Goal: Task Accomplishment & Management: Use online tool/utility

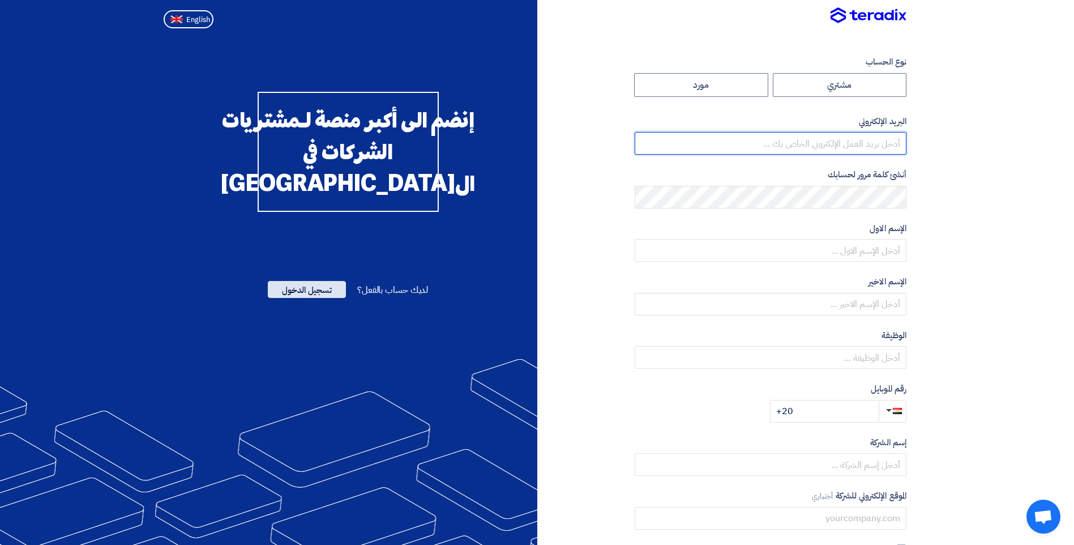
type input "[EMAIL_ADDRESS][PERSON_NAME][DOMAIN_NAME][GEOGRAPHIC_DATA]"
click at [305, 298] on span "تسجيل الدخول" at bounding box center [307, 289] width 78 height 17
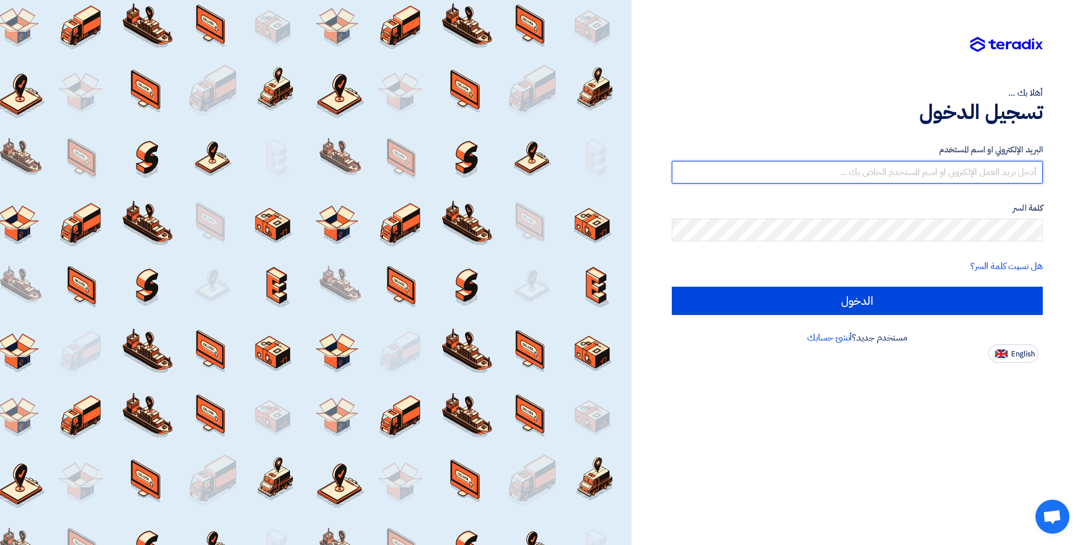
type input "[EMAIL_ADDRESS][PERSON_NAME][DOMAIN_NAME][GEOGRAPHIC_DATA]"
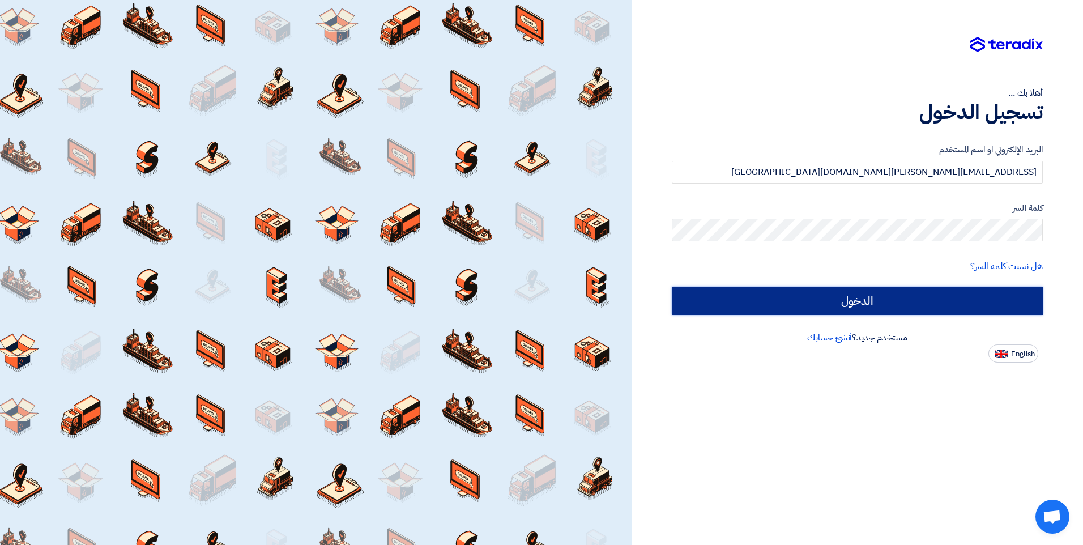
click at [836, 297] on input "الدخول" at bounding box center [857, 301] width 371 height 28
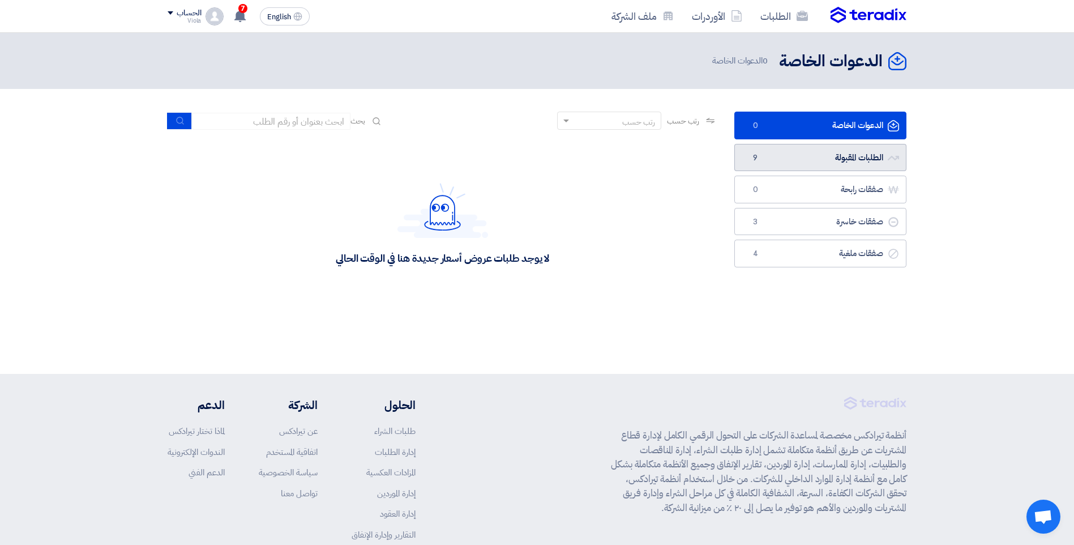
click at [832, 153] on link "الطلبات المقبولة الطلبات المقبولة 9" at bounding box center [820, 158] width 172 height 28
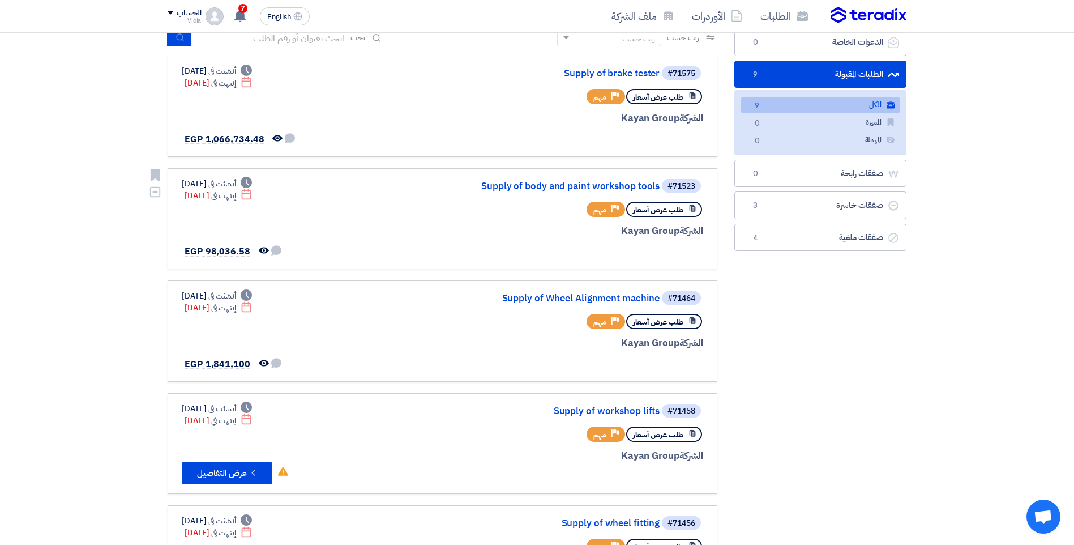
scroll to position [113, 0]
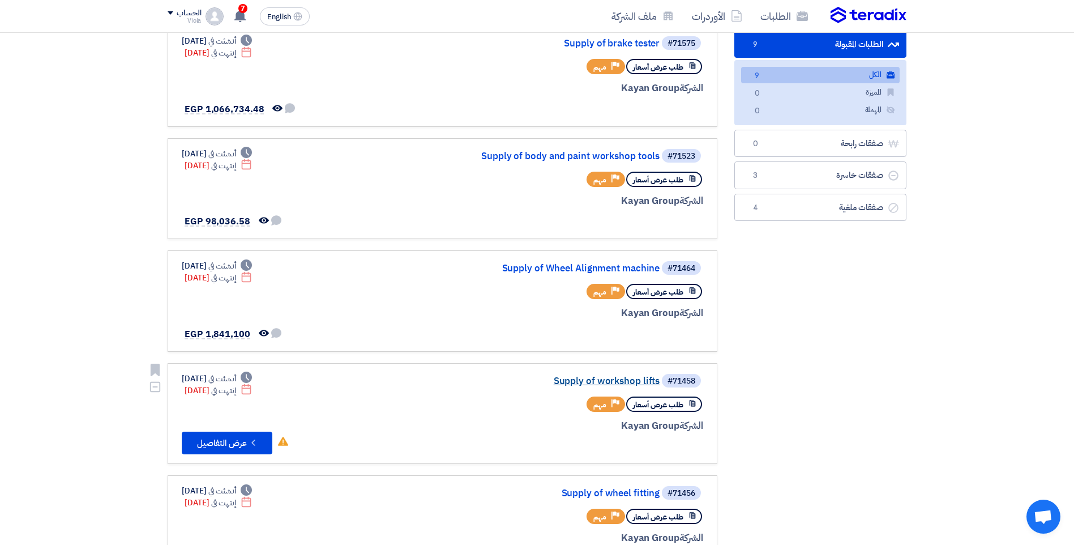
click at [600, 383] on link "Supply of workshop lifts" at bounding box center [546, 381] width 227 height 10
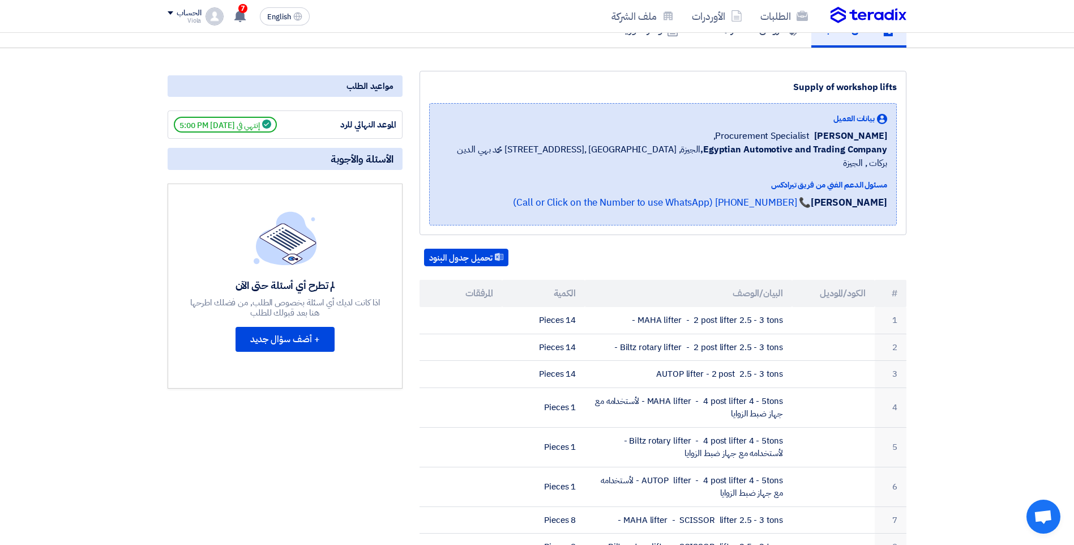
scroll to position [113, 0]
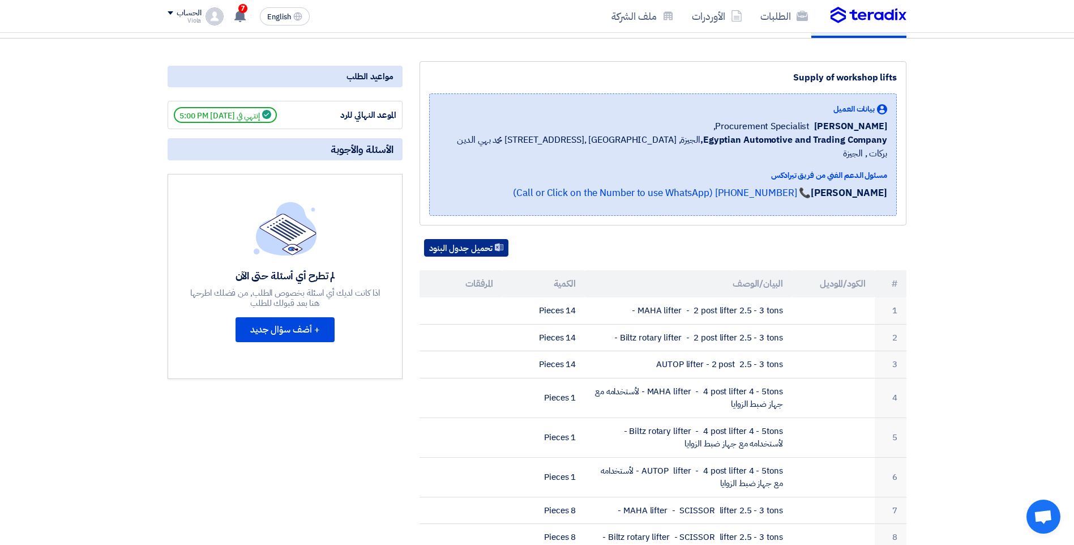
click at [462, 242] on button "تحميل جدول البنود" at bounding box center [466, 248] width 84 height 18
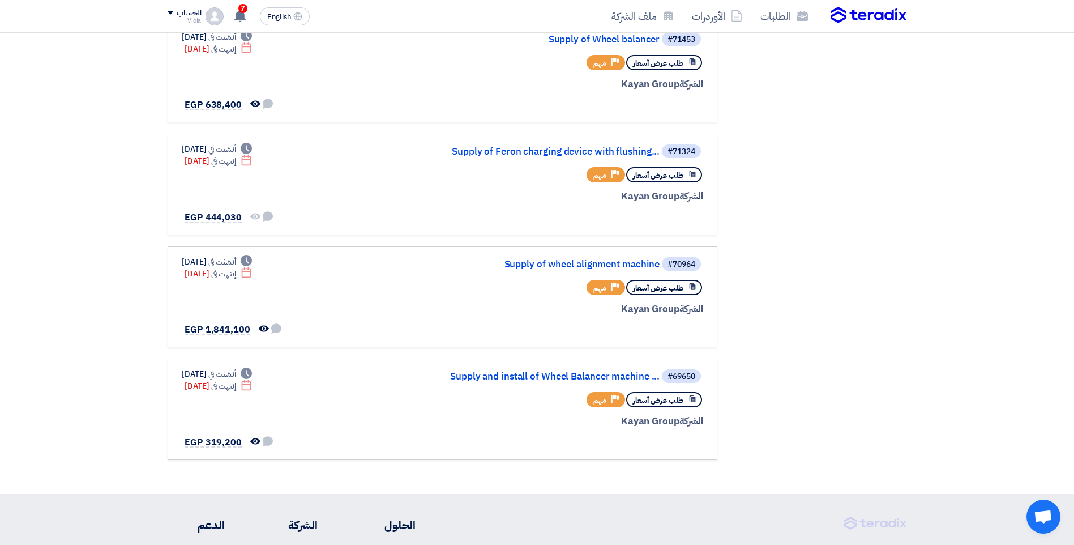
scroll to position [888, 0]
